Goal: Transaction & Acquisition: Purchase product/service

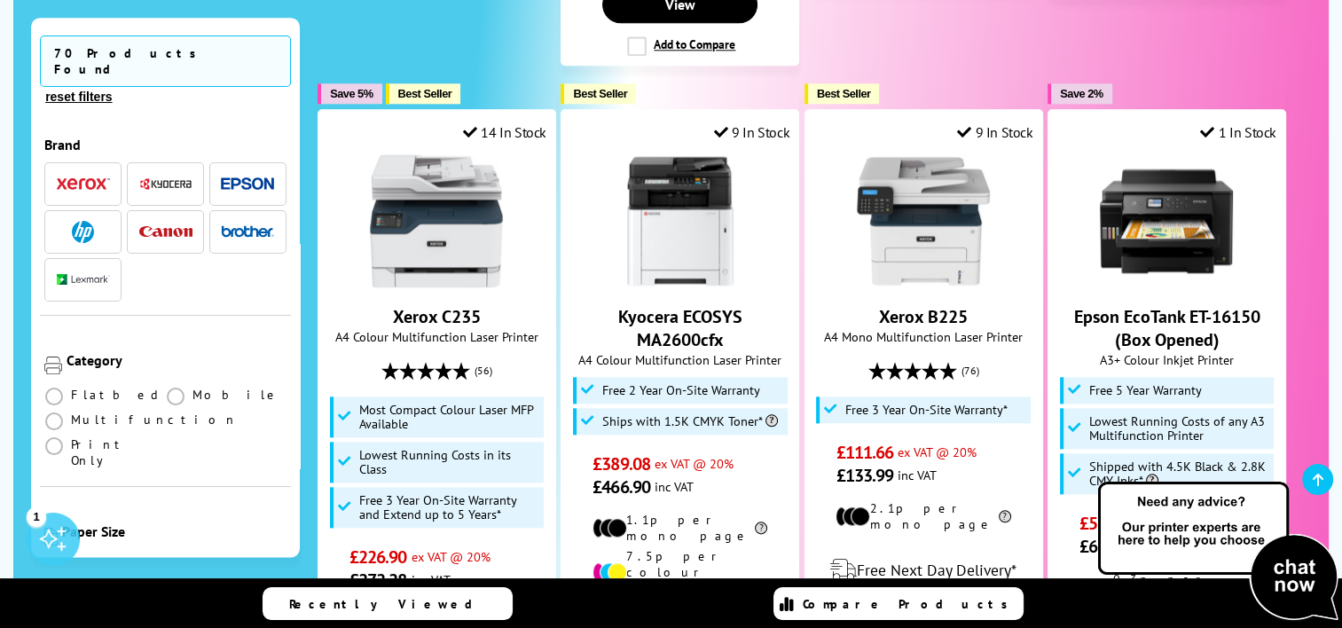
scroll to position [2540, 0]
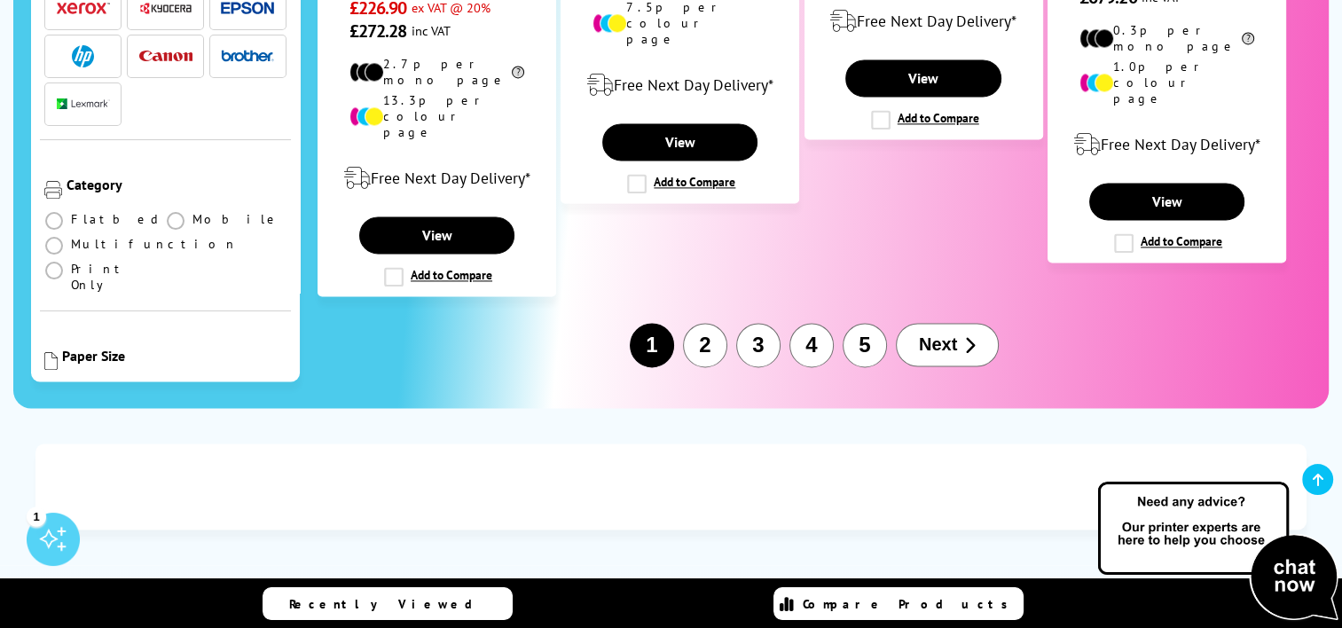
click at [702, 323] on button "2" at bounding box center [705, 345] width 44 height 44
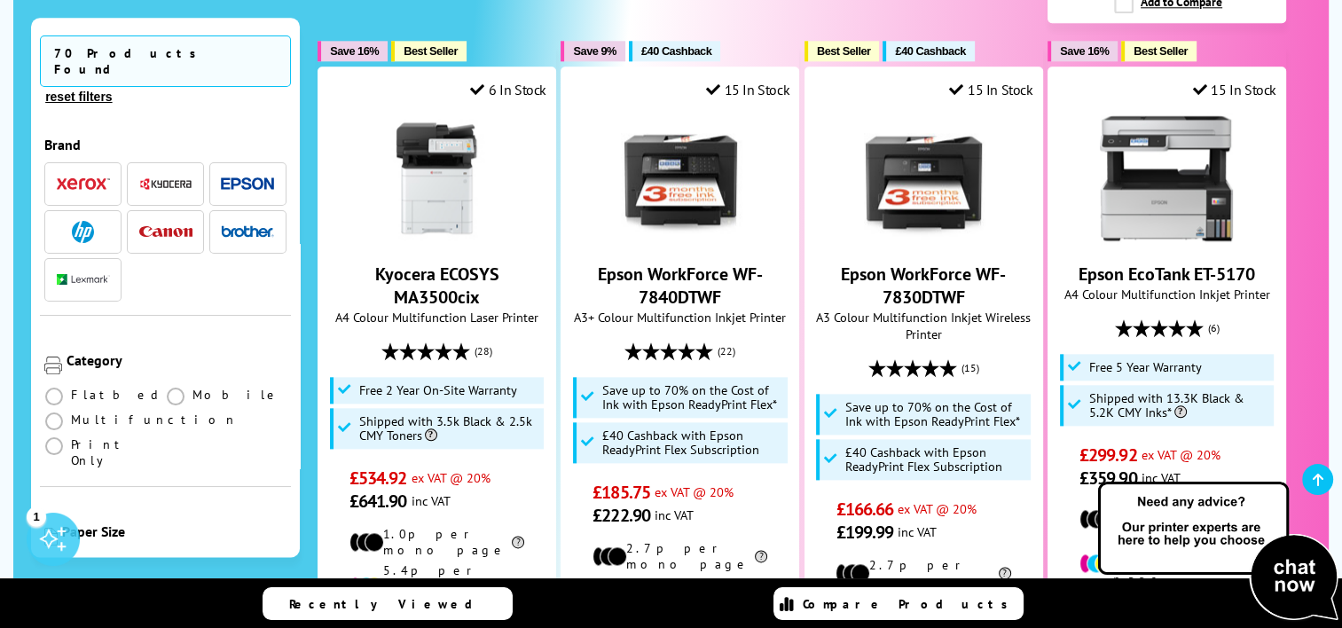
scroll to position [2072, 0]
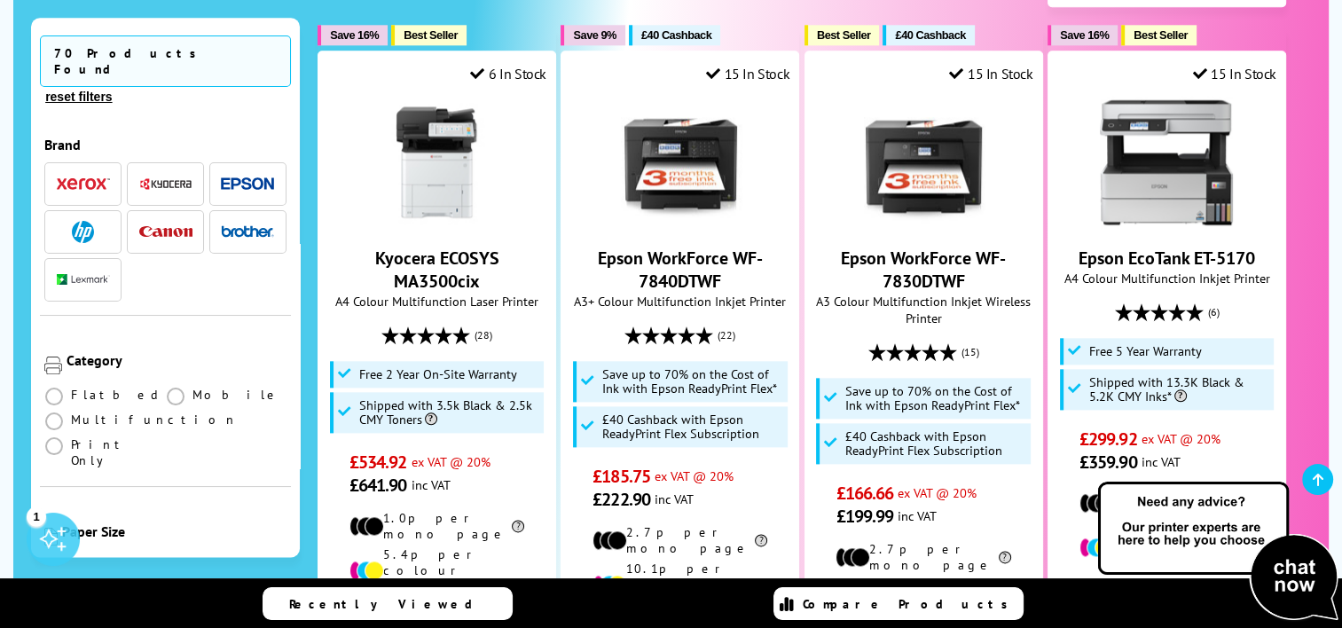
click at [1339, 541] on img at bounding box center [1217, 551] width 248 height 145
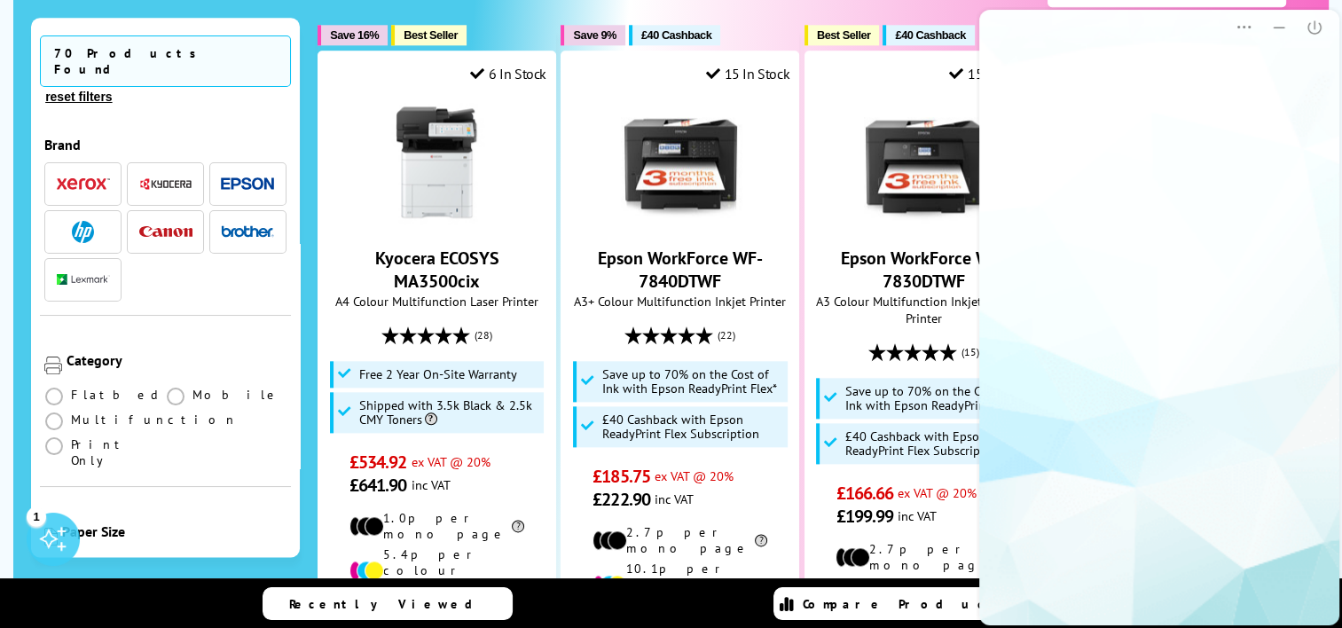
scroll to position [0, 0]
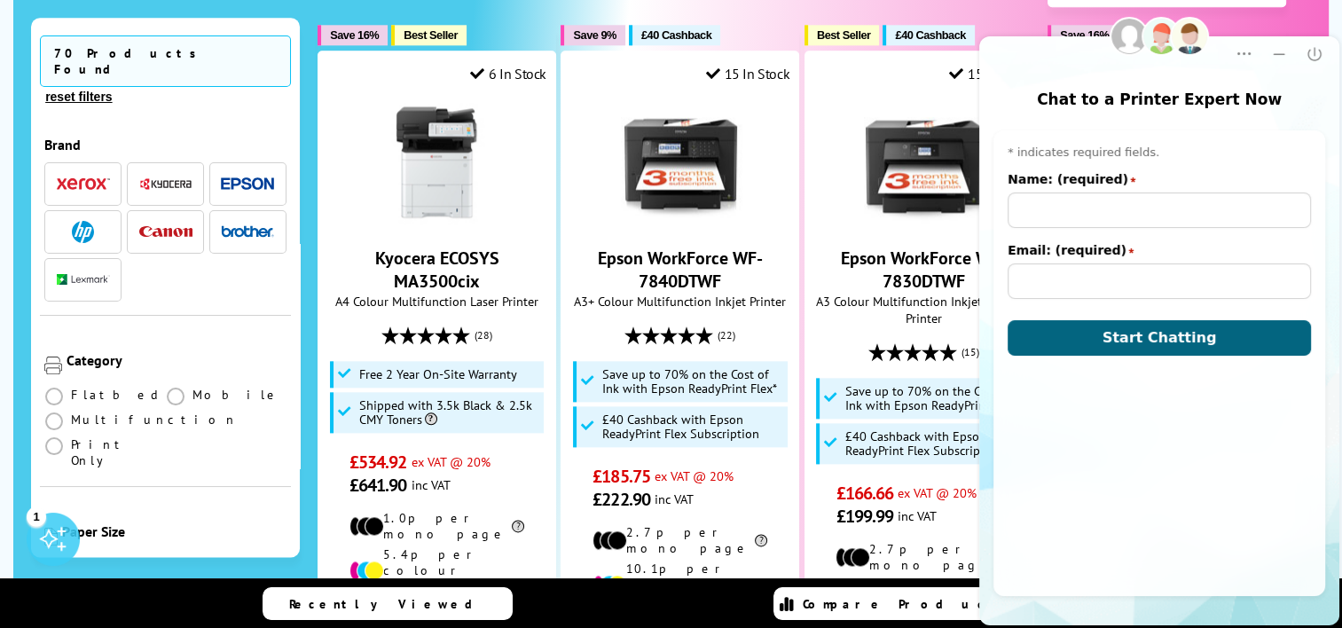
click at [677, 605] on div "Recently Viewed Compare Products" at bounding box center [671, 603] width 1064 height 51
click at [1313, 52] on icon "Close" at bounding box center [1313, 53] width 13 height 13
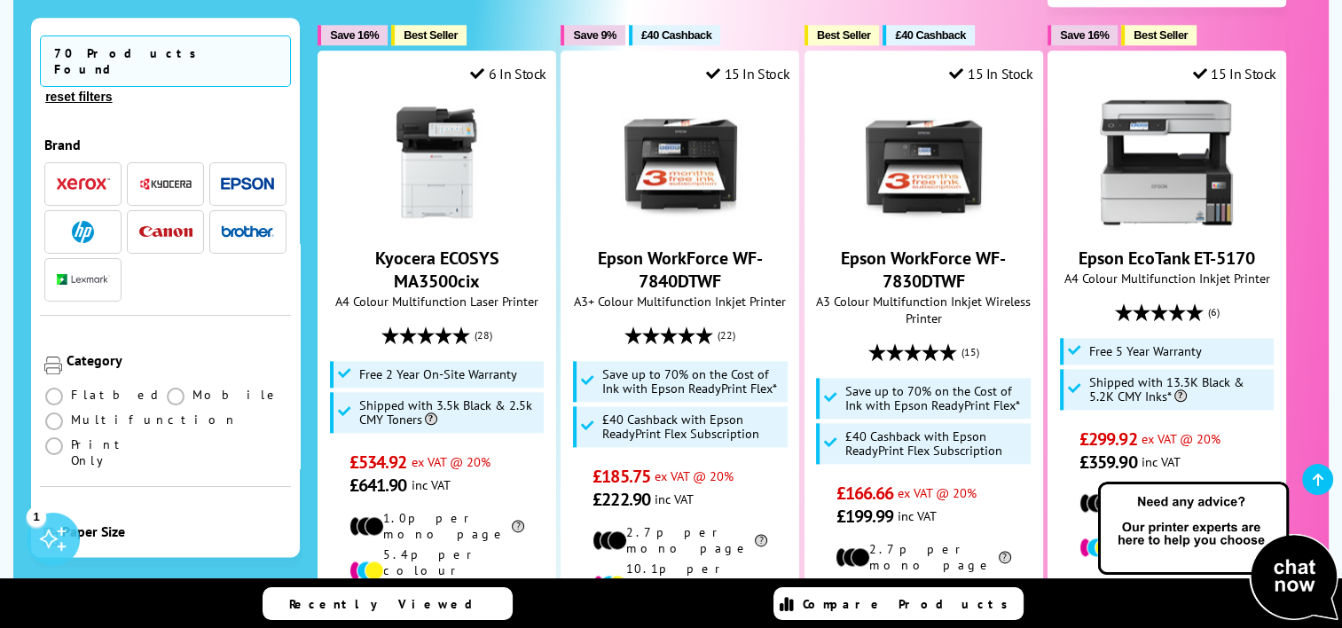
scroll to position [2621, 0]
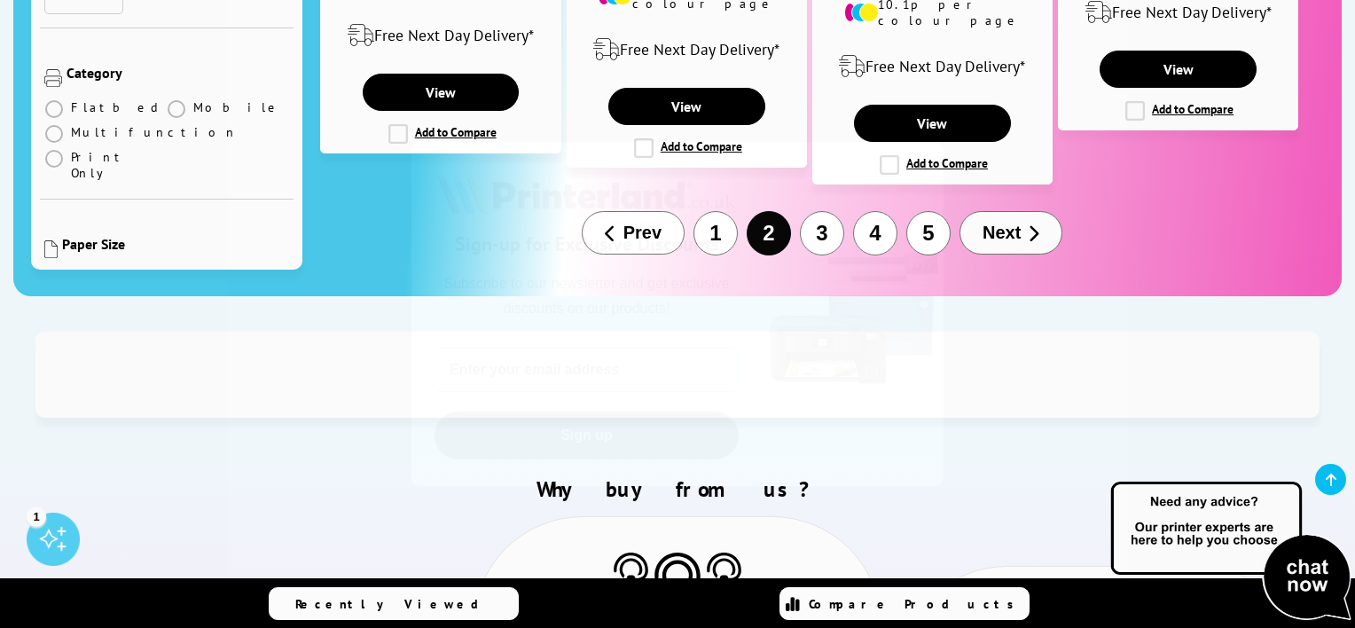
click at [920, 163] on icon "Close dialog" at bounding box center [921, 164] width 12 height 12
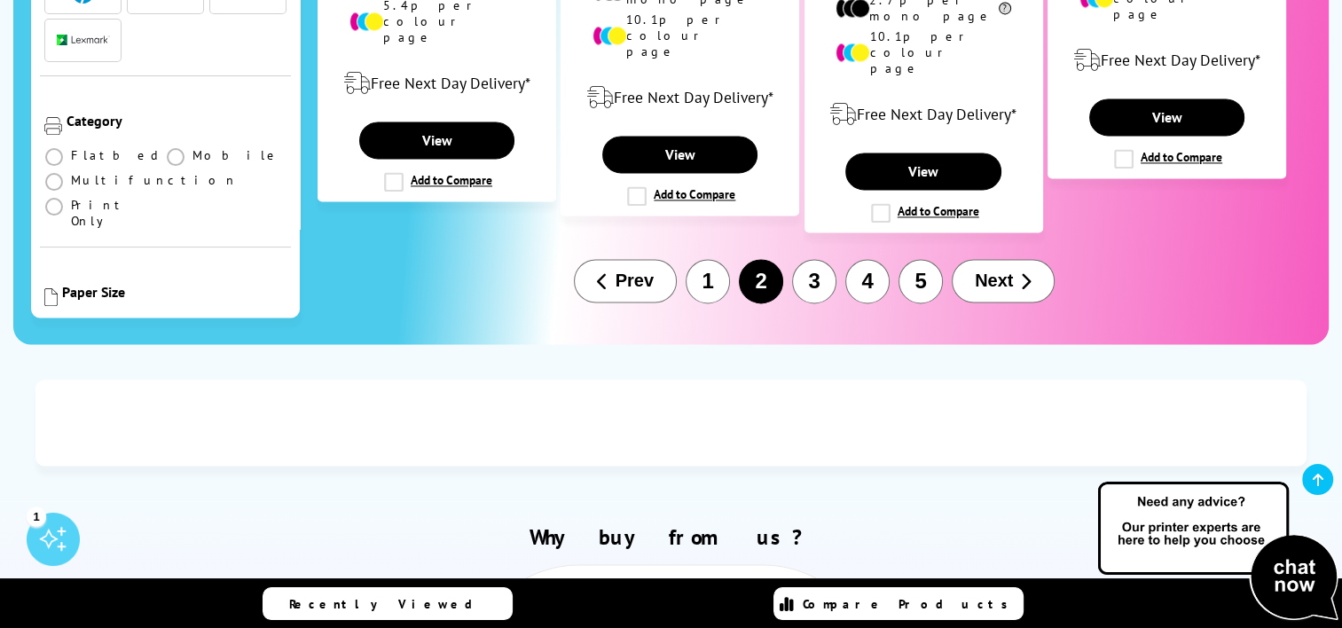
click at [981, 270] on span "Next" at bounding box center [993, 280] width 38 height 20
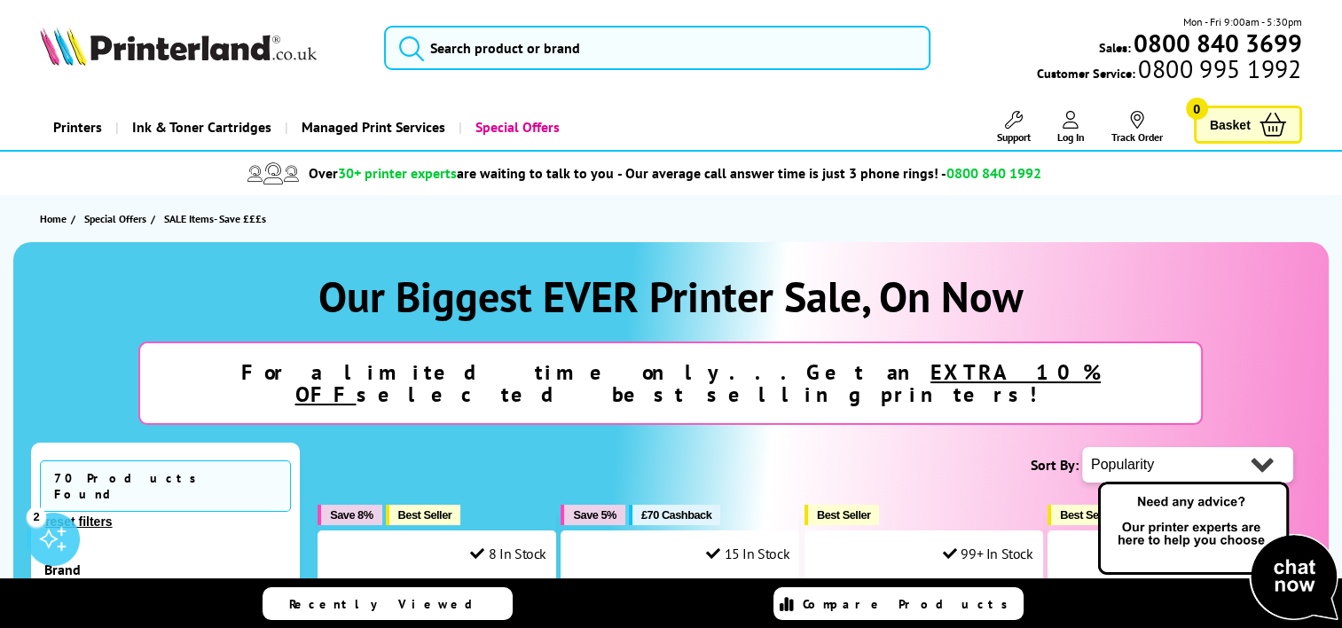
click at [1257, 447] on select "Popularity Rating Price - Low to High Price - High to Low Running Costs - Low t…" at bounding box center [1187, 464] width 211 height 35
select select "Price Ascending"
click at [1082, 447] on select "Popularity Rating Price - Low to High Price - High to Low Running Costs - Low t…" at bounding box center [1187, 464] width 211 height 35
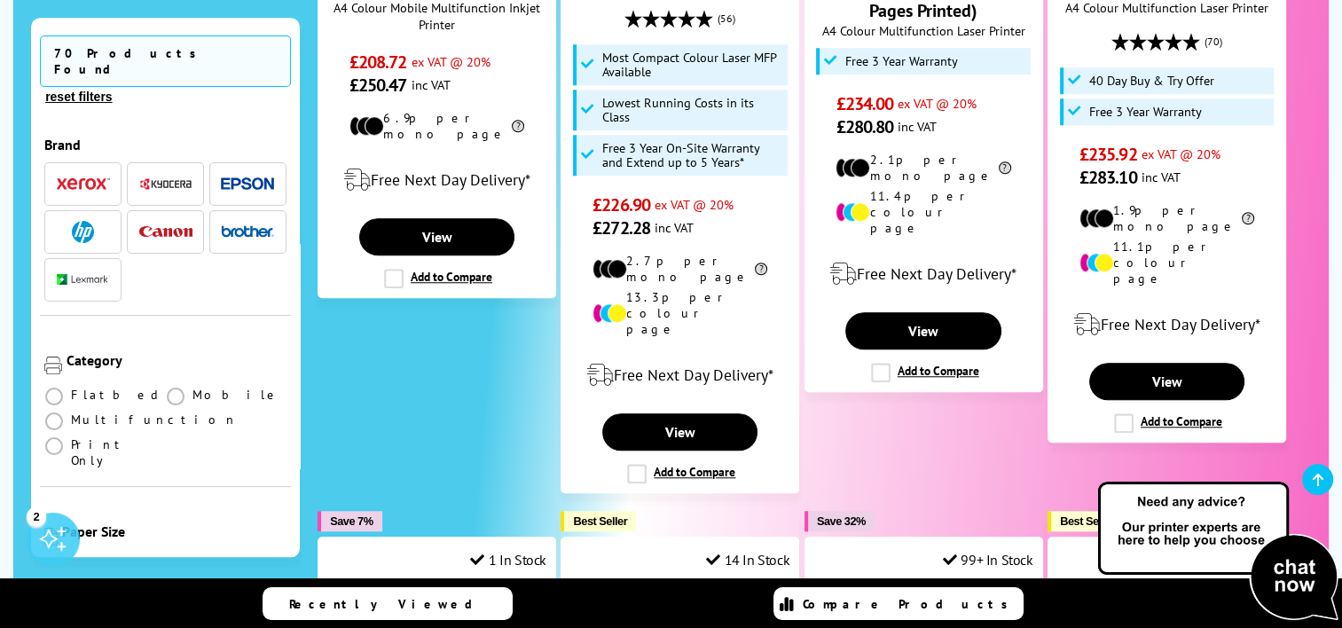
scroll to position [1537, 0]
